Goal: Task Accomplishment & Management: Use online tool/utility

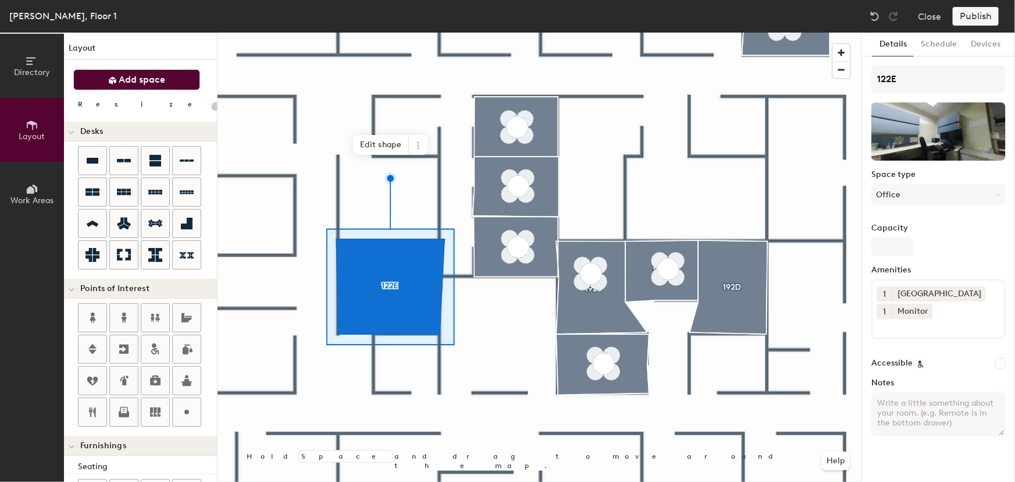
click at [149, 77] on span "Add space" at bounding box center [142, 80] width 47 height 12
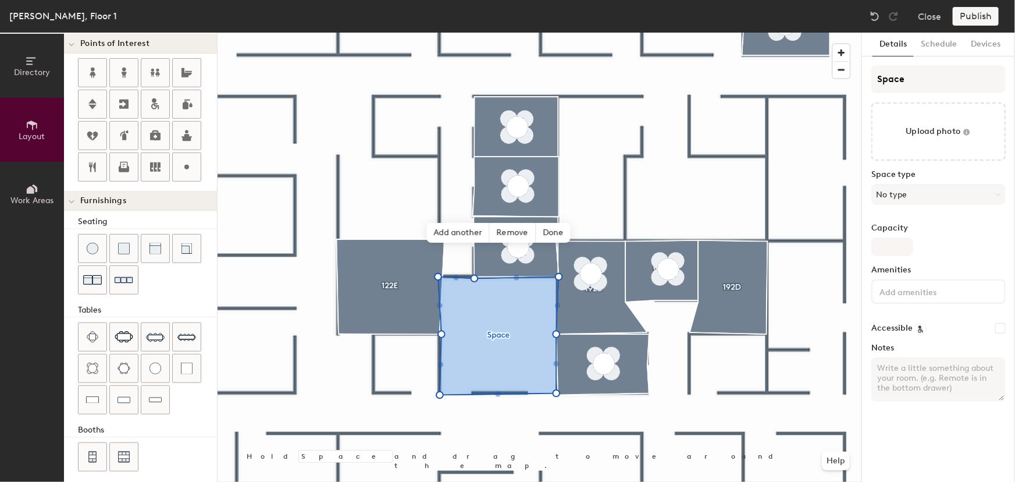
scroll to position [250, 0]
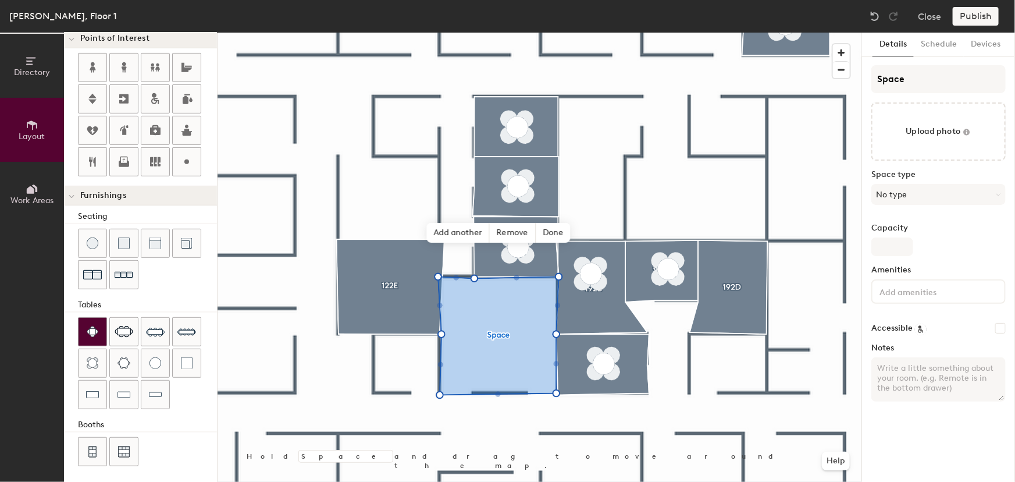
click at [95, 330] on img at bounding box center [93, 332] width 12 height 12
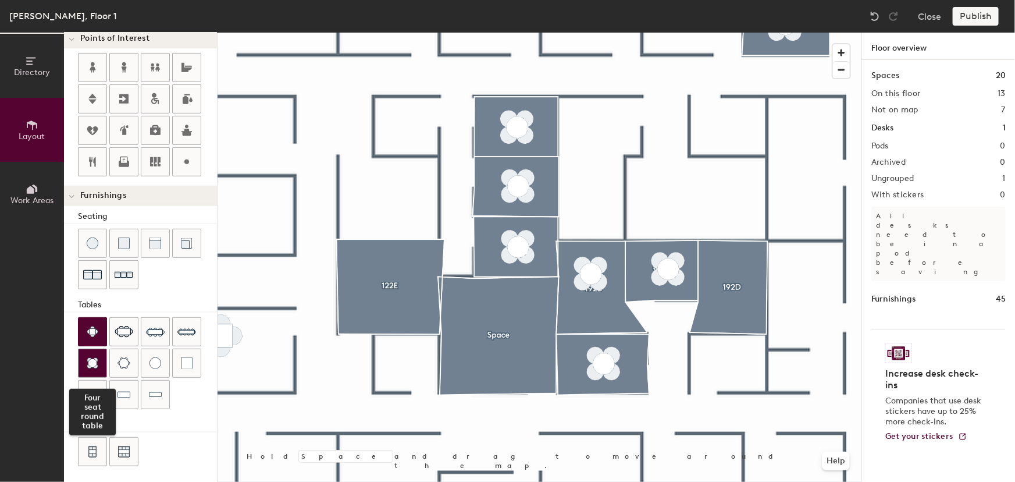
click at [98, 357] on div at bounding box center [93, 363] width 28 height 28
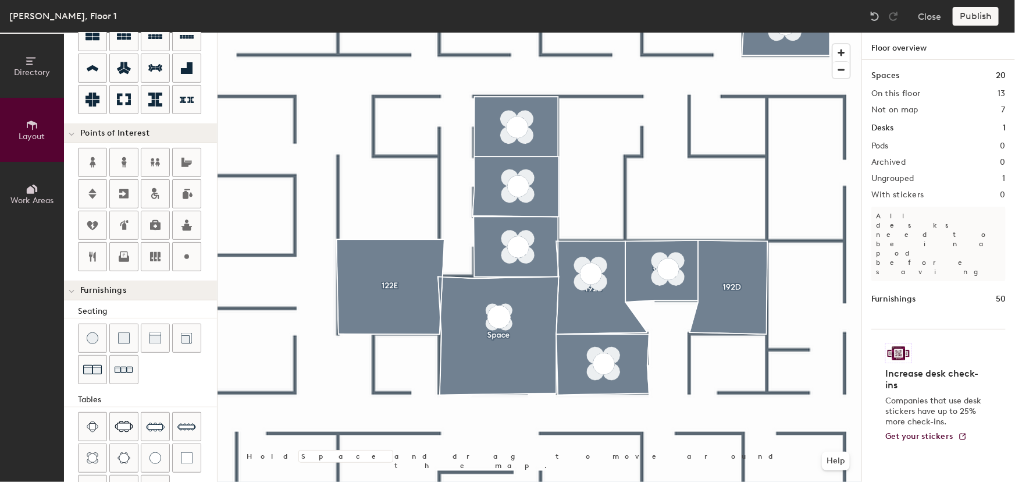
scroll to position [0, 0]
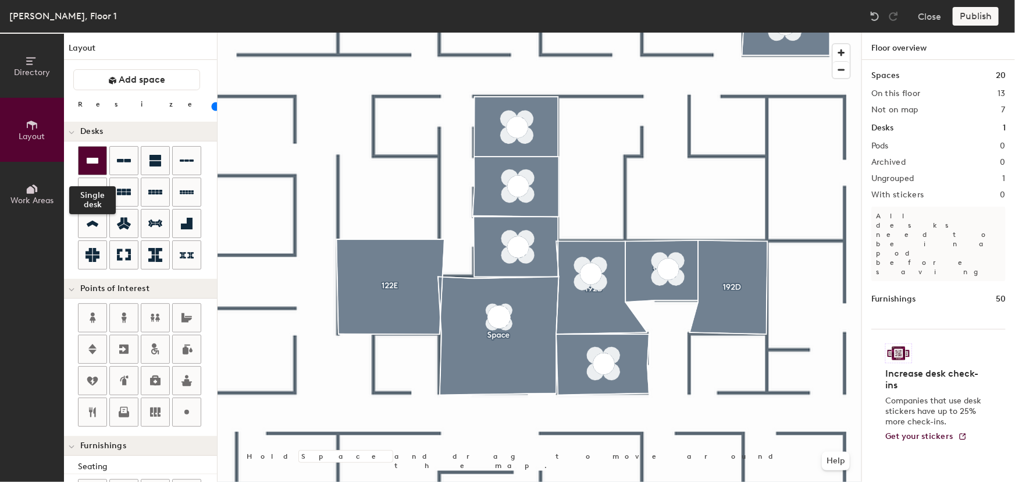
click at [94, 164] on icon at bounding box center [92, 161] width 14 height 14
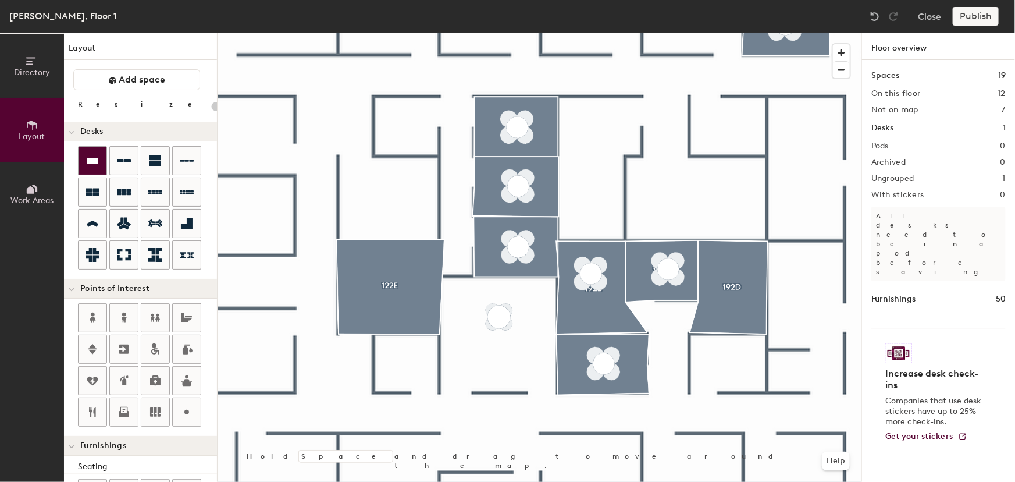
click at [95, 166] on icon at bounding box center [92, 161] width 14 height 14
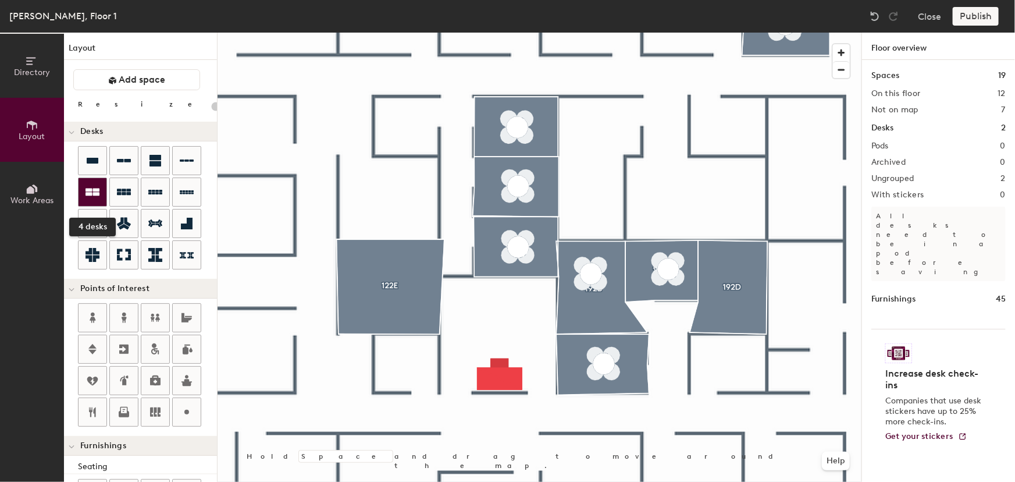
click at [90, 191] on icon at bounding box center [92, 192] width 14 height 8
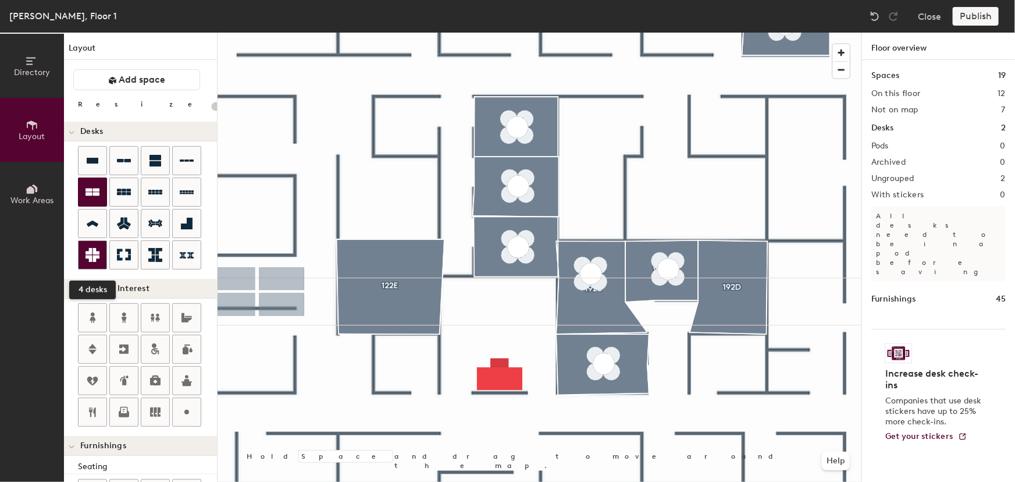
click at [92, 255] on icon at bounding box center [92, 255] width 14 height 14
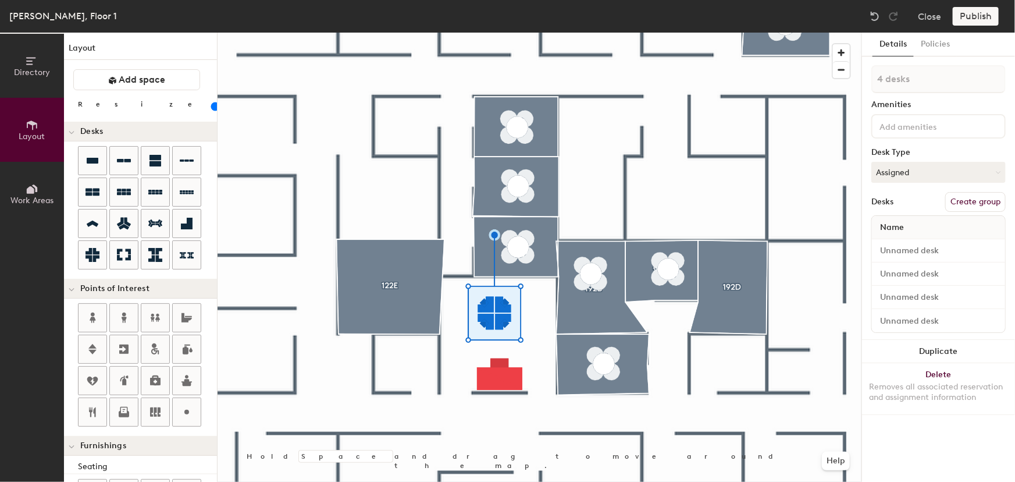
type input "40"
